Goal: Information Seeking & Learning: Learn about a topic

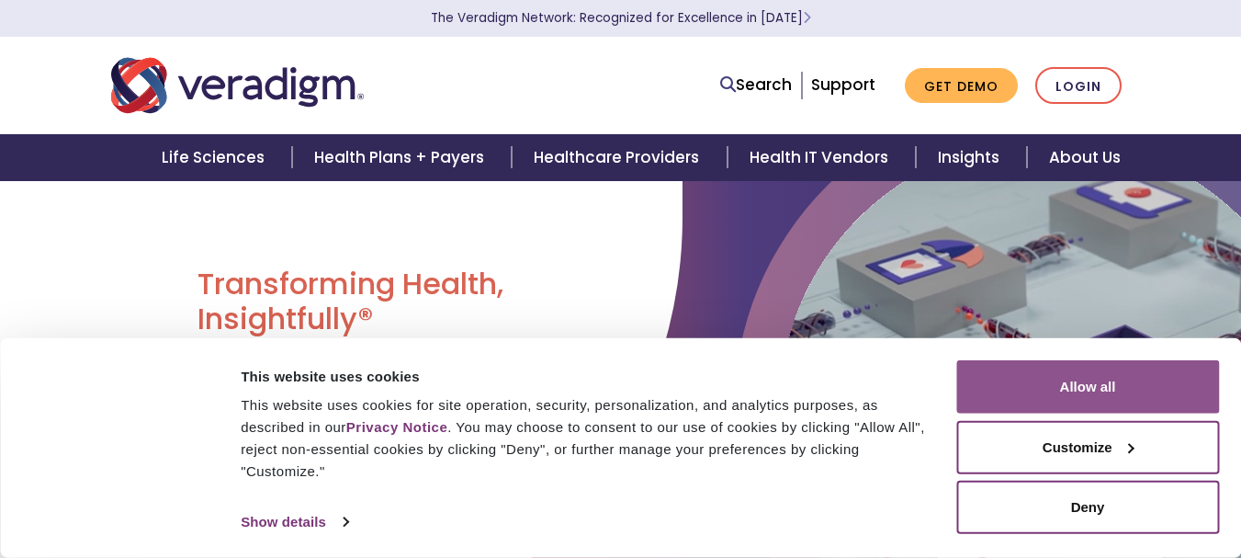
click at [1107, 384] on button "Allow all" at bounding box center [1087, 386] width 263 height 53
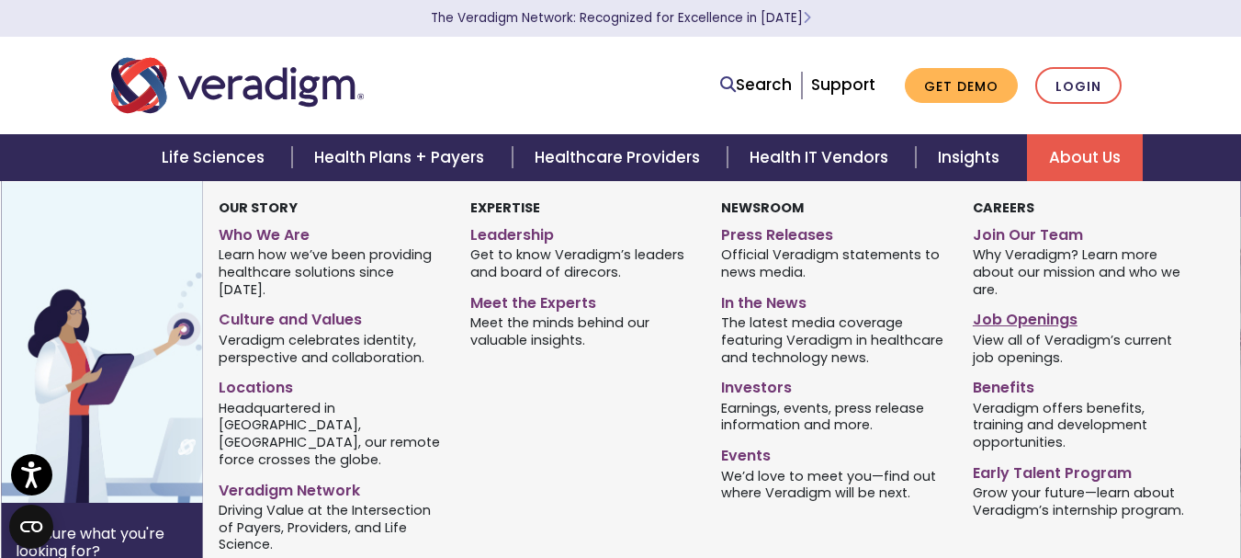
click at [1025, 321] on link "Job Openings" at bounding box center [1084, 316] width 223 height 27
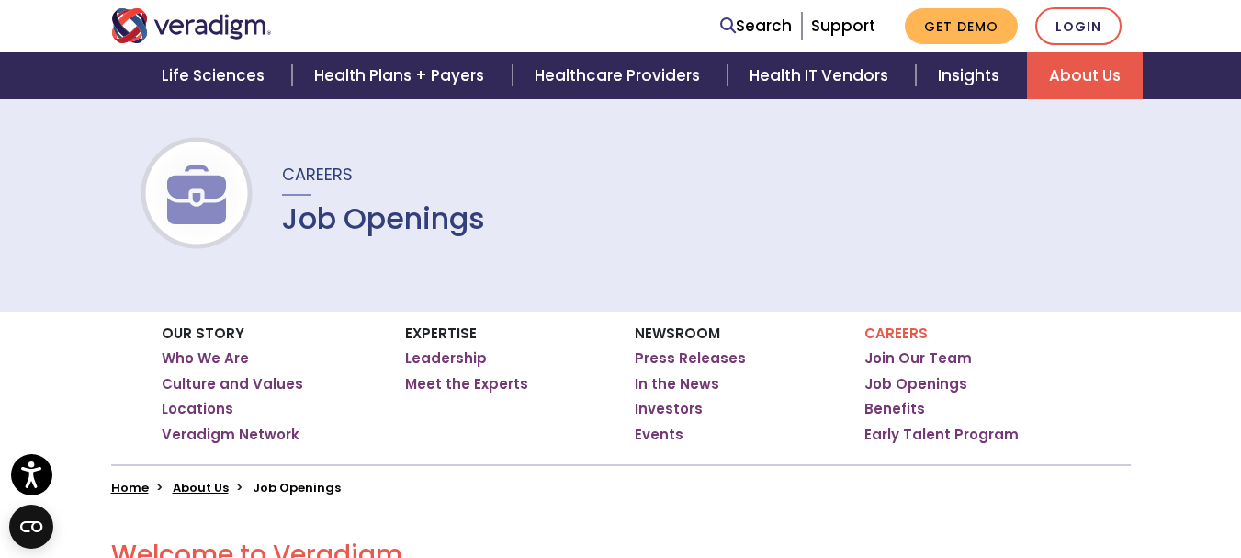
scroll to position [92, 0]
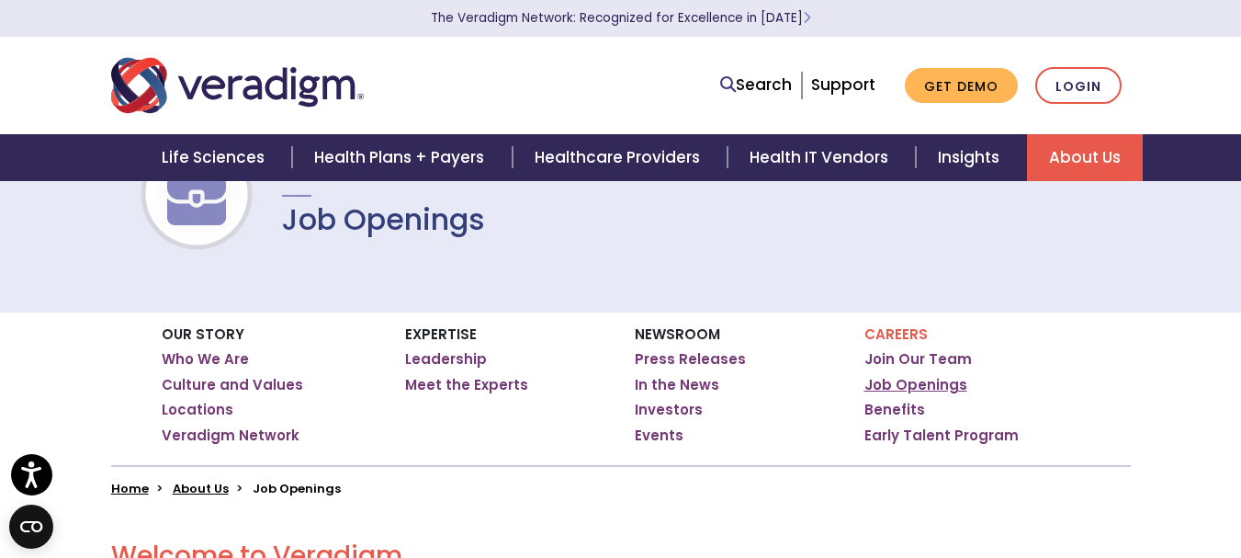
click at [914, 378] on link "Job Openings" at bounding box center [915, 385] width 103 height 18
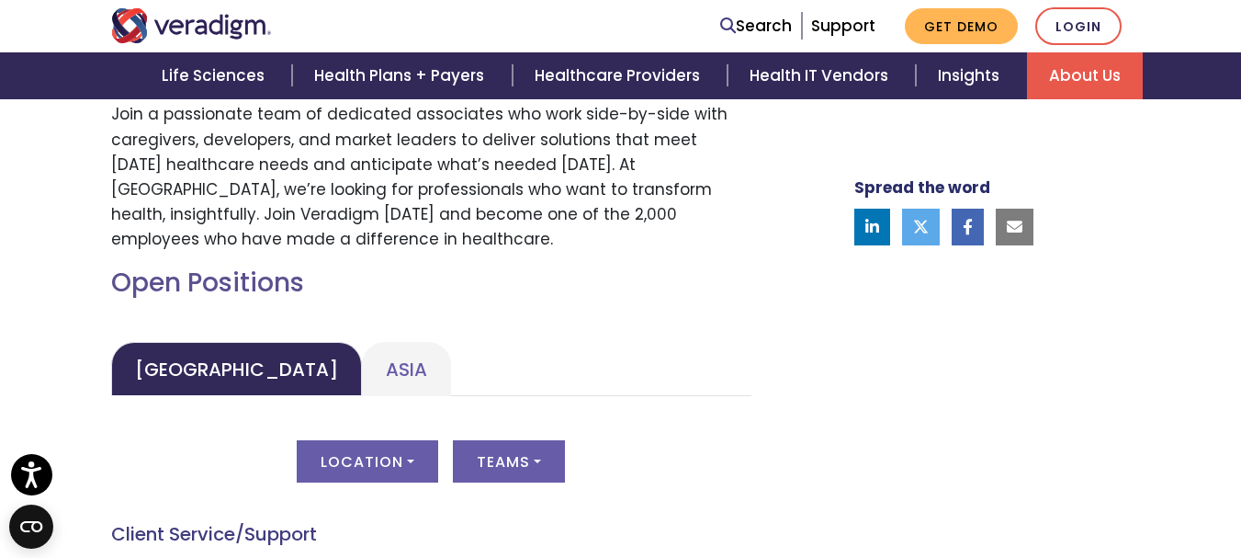
scroll to position [735, 0]
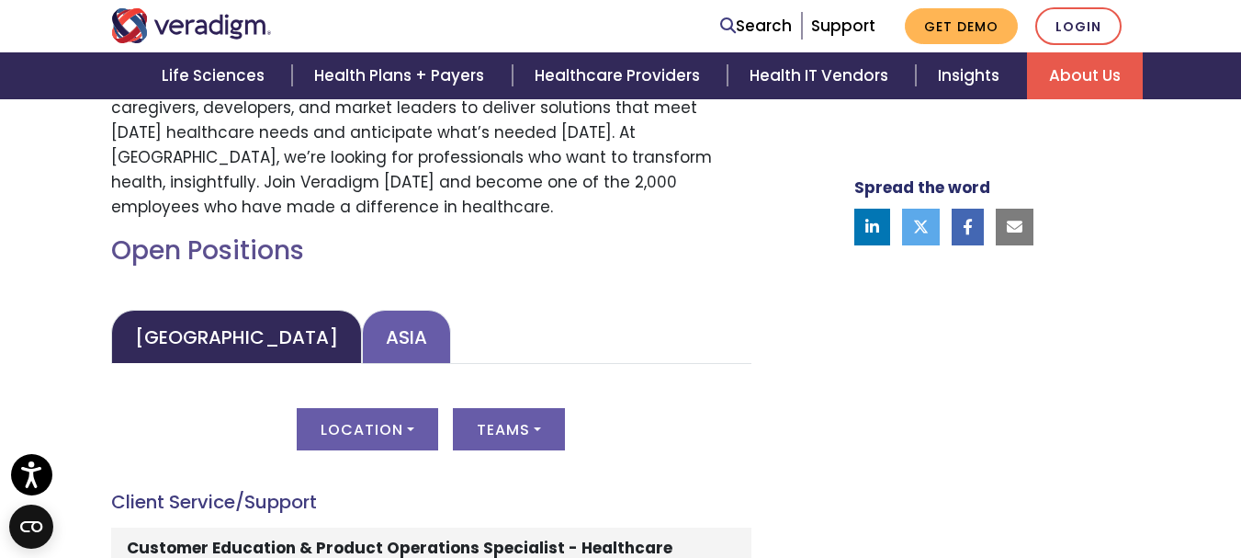
click at [362, 320] on link "Asia" at bounding box center [406, 337] width 89 height 54
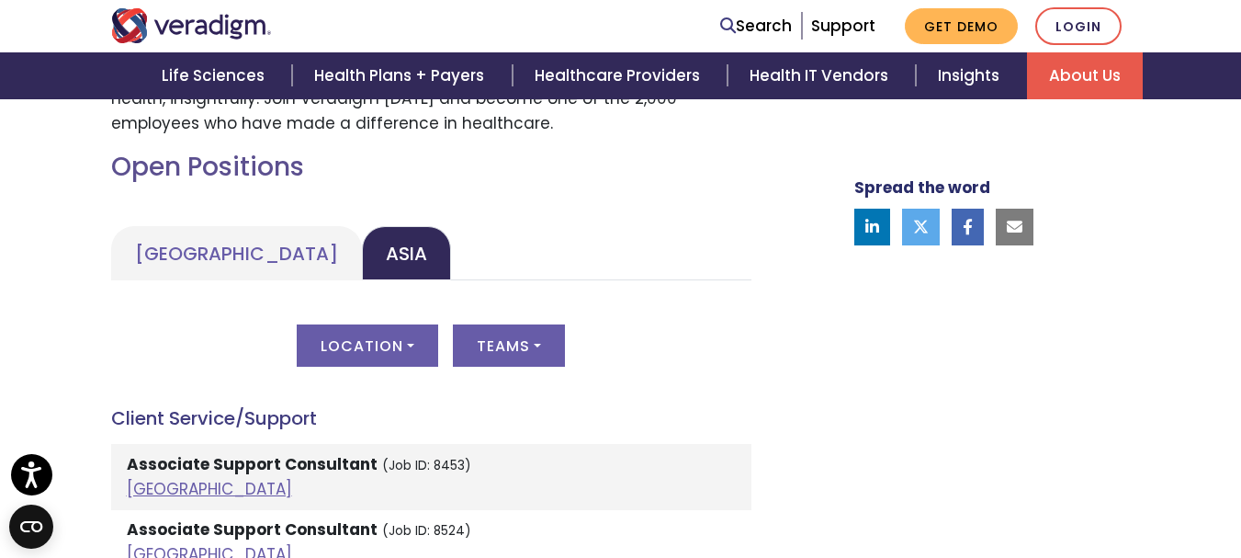
scroll to position [1010, 0]
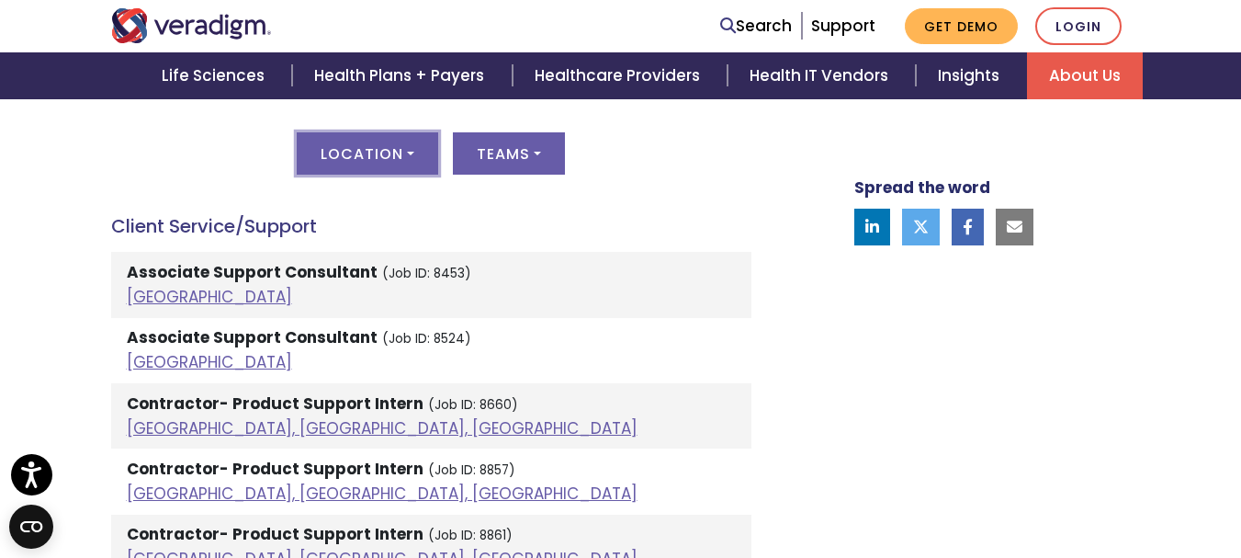
click at [414, 144] on button "Location" at bounding box center [367, 153] width 141 height 42
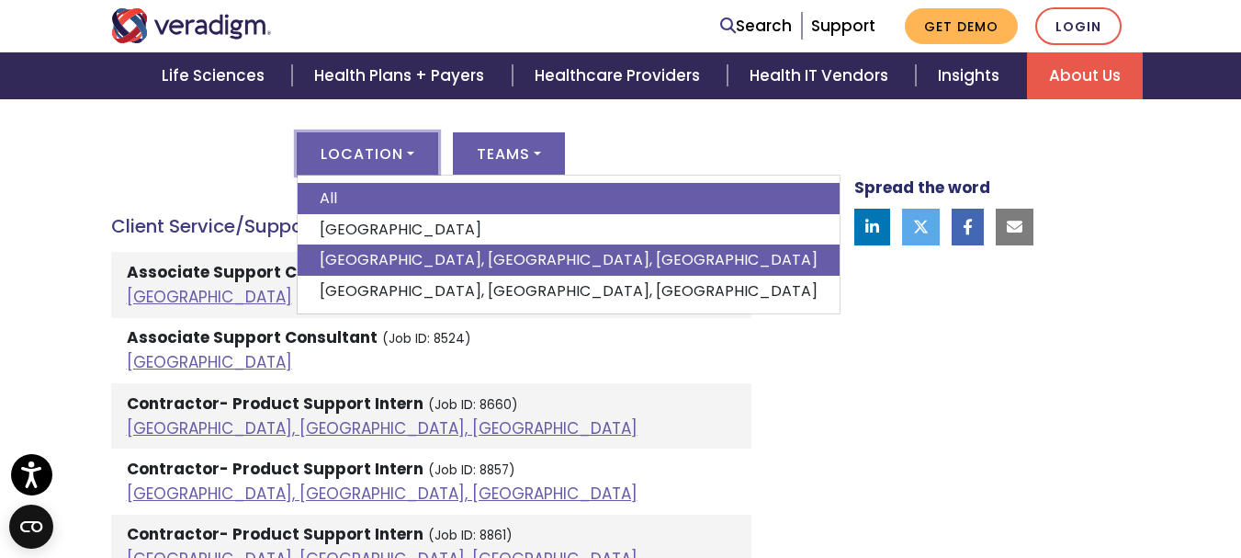
click at [389, 254] on link "[GEOGRAPHIC_DATA], [GEOGRAPHIC_DATA], [GEOGRAPHIC_DATA]" at bounding box center [569, 259] width 542 height 31
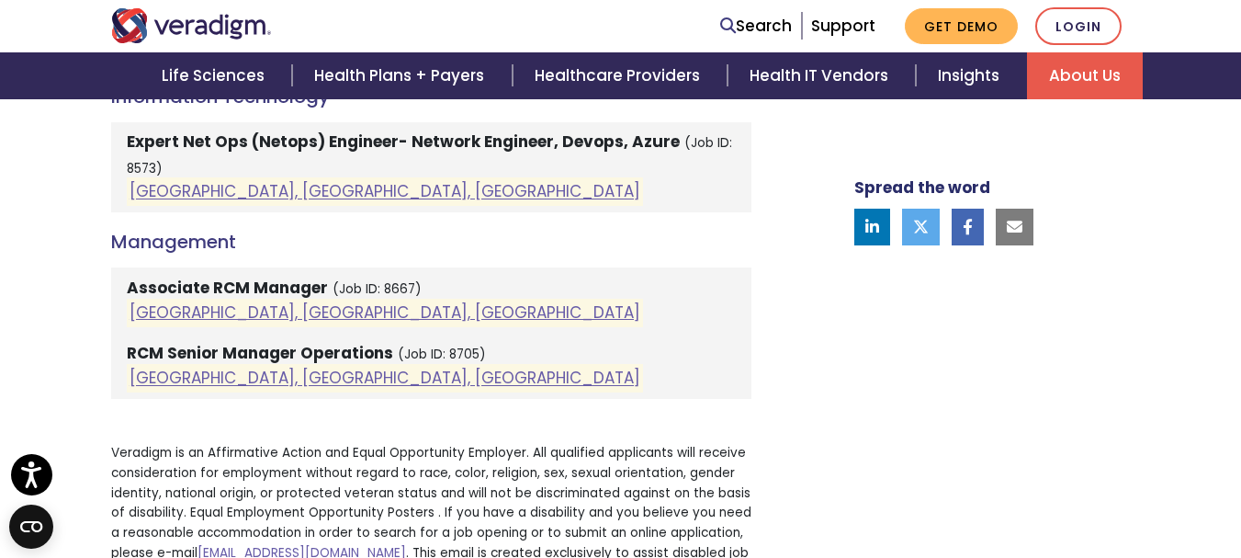
scroll to position [1653, 0]
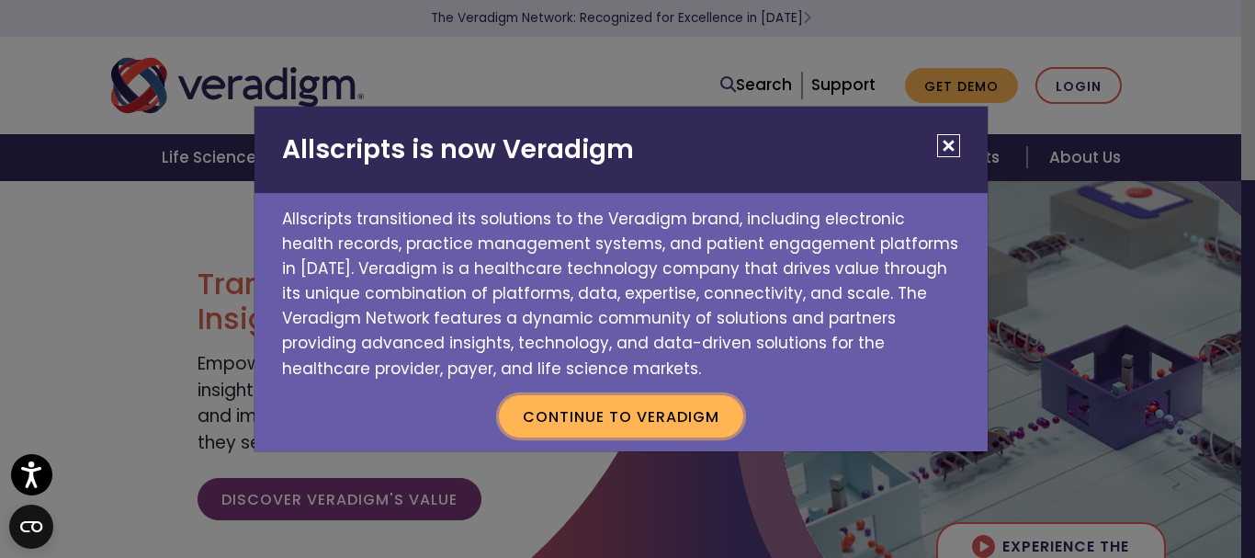
click at [612, 408] on button "Continue to Veradigm" at bounding box center [621, 416] width 244 height 42
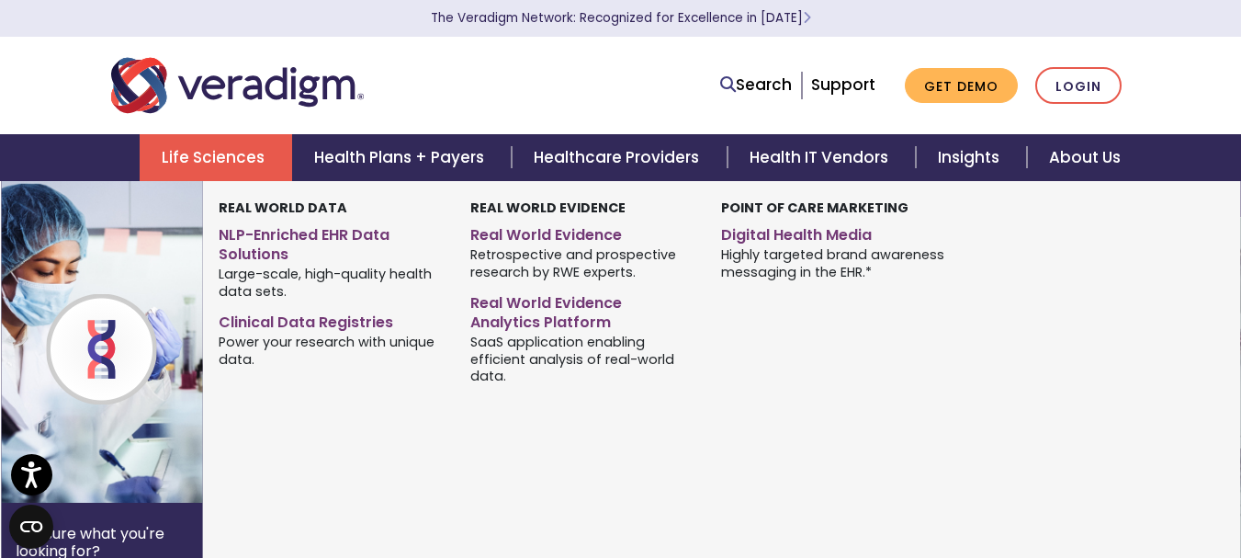
click at [885, 261] on span "Highly targeted brand awareness messaging in the EHR.*" at bounding box center [832, 263] width 223 height 36
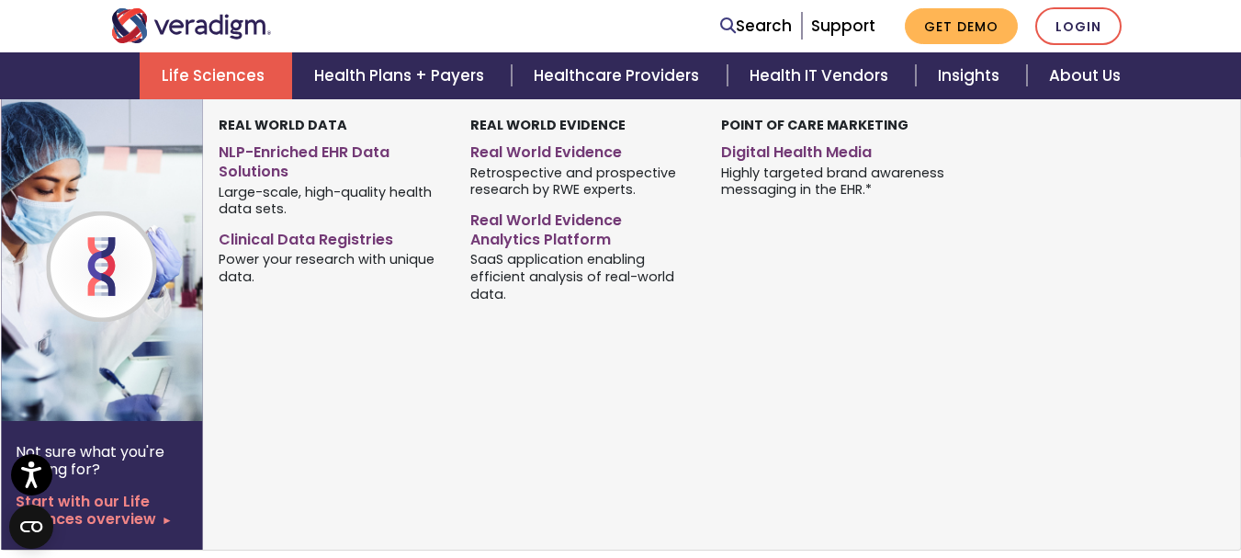
scroll to position [643, 0]
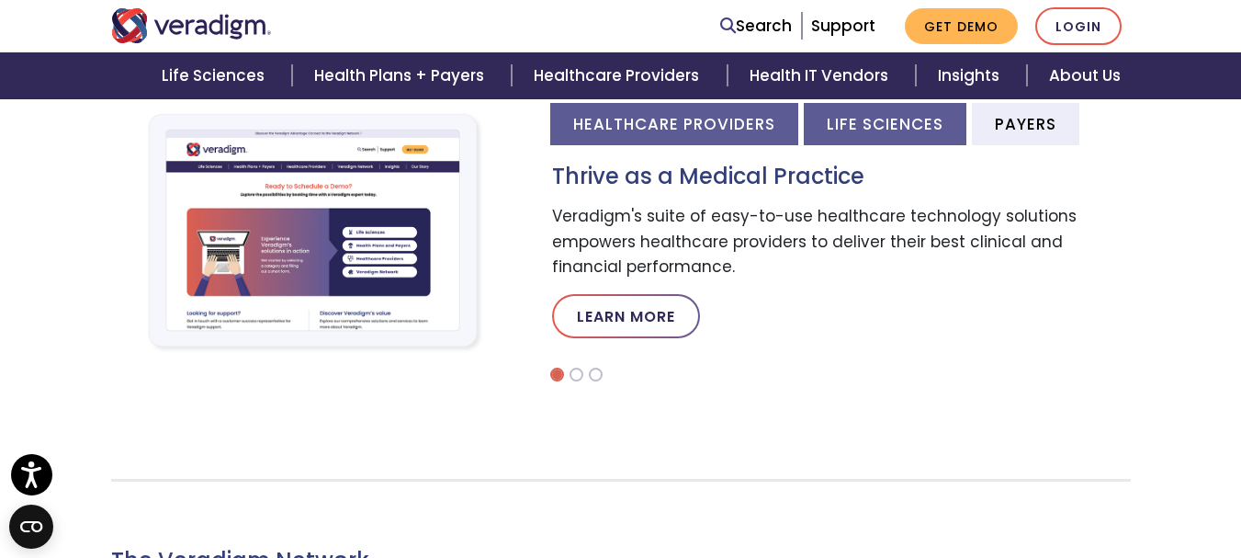
click at [872, 131] on li "Life Sciences" at bounding box center [885, 123] width 163 height 41
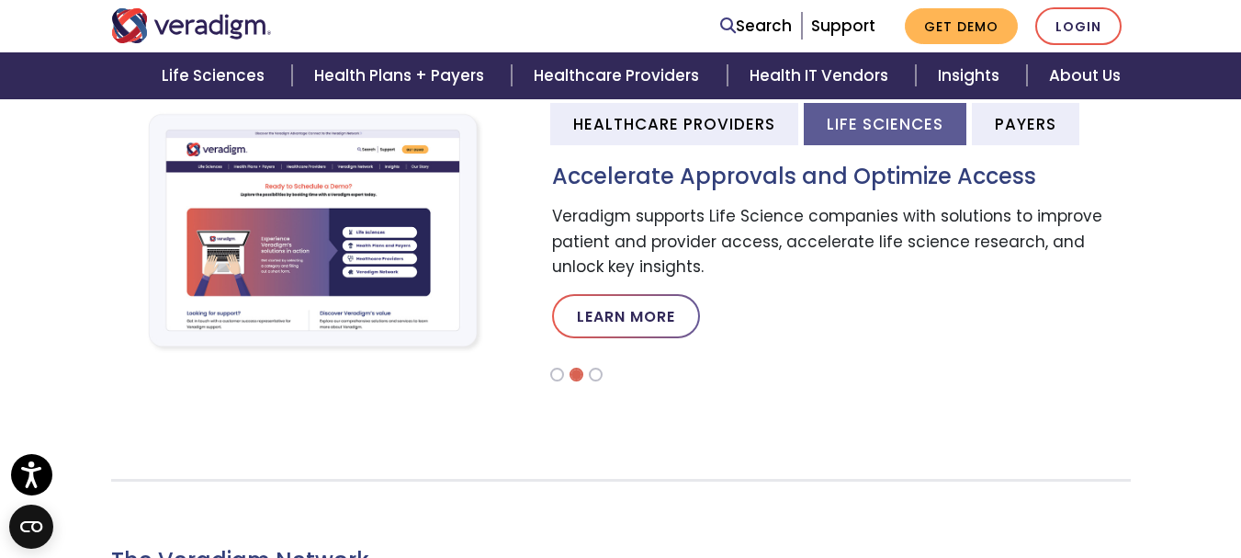
drag, startPoint x: 719, startPoint y: 254, endPoint x: 855, endPoint y: 257, distance: 136.0
click at [855, 257] on p "Veradigm supports Life Science companies with solutions to improve patient and …" at bounding box center [841, 241] width 579 height 75
click at [1050, 131] on li "Payers" at bounding box center [1025, 123] width 107 height 41
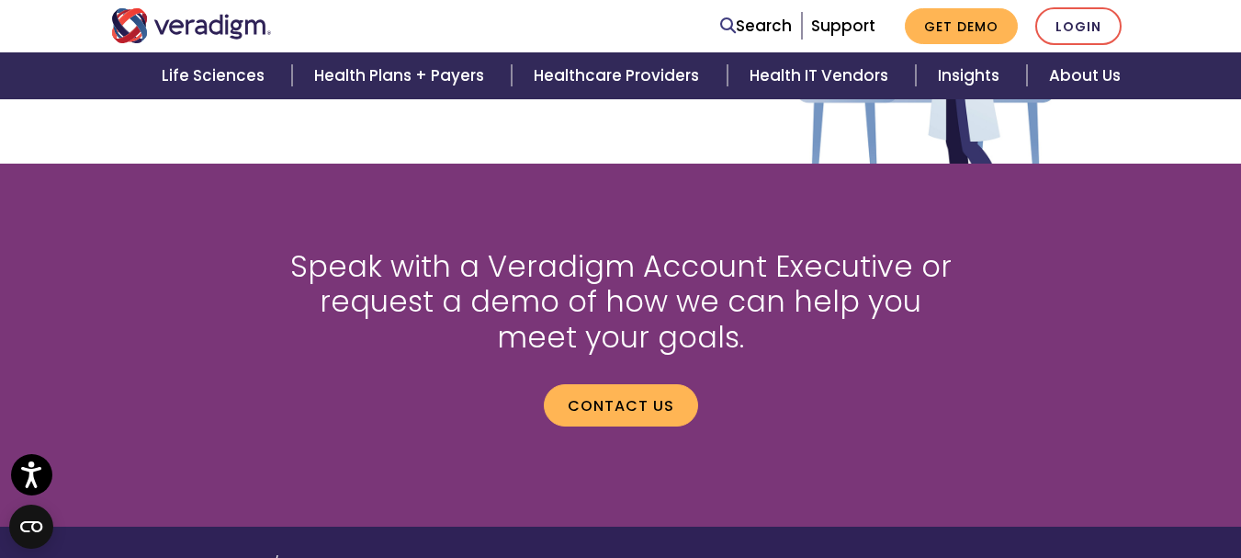
scroll to position [2296, 0]
